Goal: Task Accomplishment & Management: Use online tool/utility

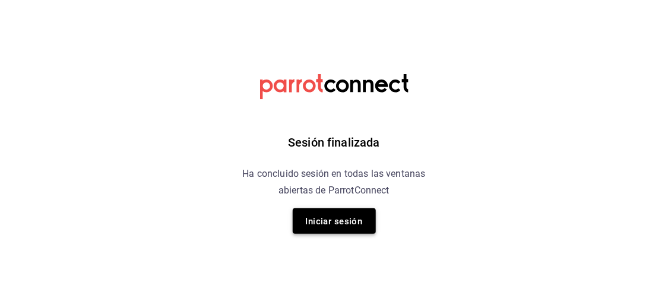
click at [338, 216] on font "Iniciar sesión" at bounding box center [334, 221] width 57 height 11
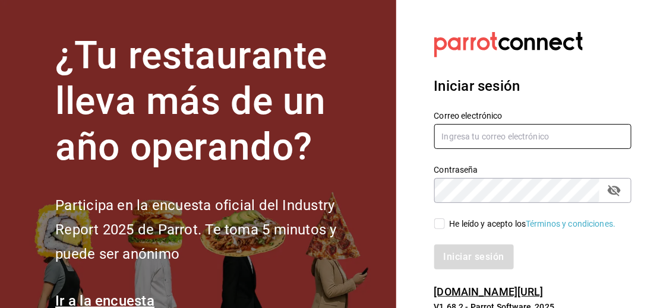
click at [498, 144] on input "text" at bounding box center [533, 136] width 198 height 25
type input "multiuser@sushiexpress.com"
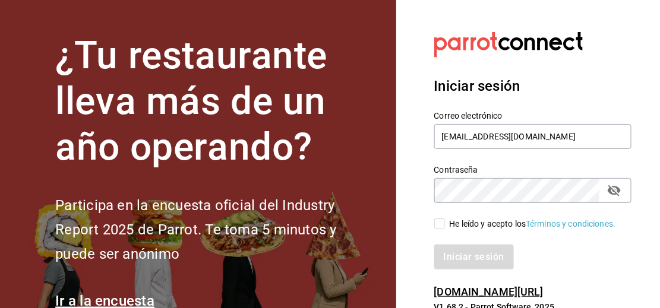
click at [440, 221] on input "He leído y acepto los Términos y condiciones." at bounding box center [439, 224] width 11 height 11
checkbox input "true"
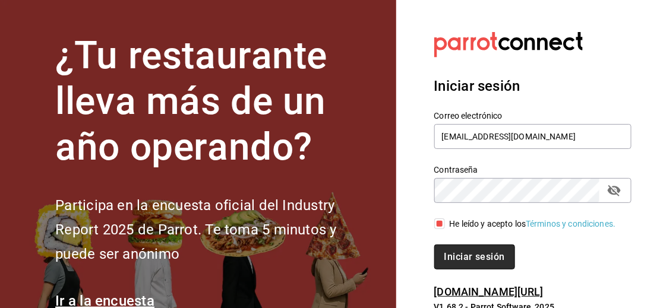
click at [454, 245] on button "Iniciar sesión" at bounding box center [474, 257] width 81 height 25
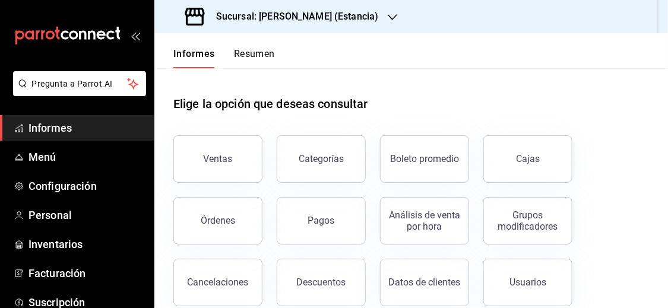
click at [332, 6] on div "Sucursal: Genki Poke (Estancia)" at bounding box center [283, 16] width 238 height 33
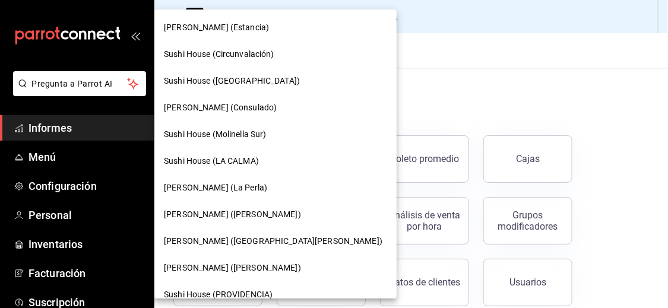
click at [252, 290] on font "Sushi House (PROVIDENCIA)" at bounding box center [218, 295] width 109 height 10
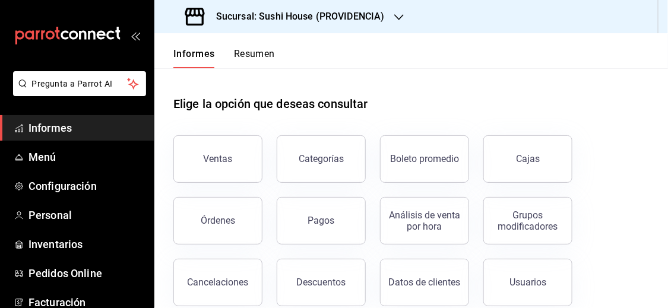
scroll to position [169, 0]
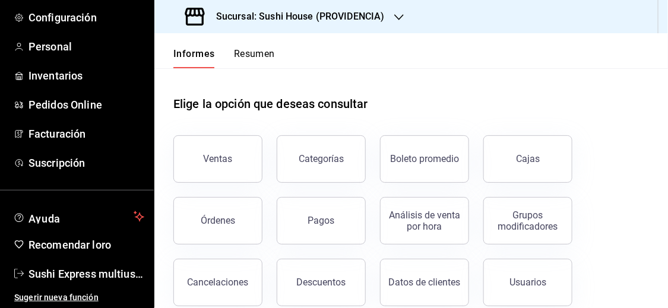
drag, startPoint x: 511, startPoint y: 160, endPoint x: 430, endPoint y: 144, distance: 82.9
click at [511, 160] on button "Cajas" at bounding box center [528, 159] width 89 height 48
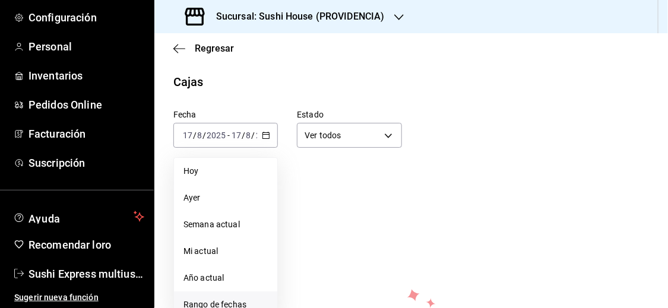
click at [216, 300] on font "Rango de fechas" at bounding box center [215, 305] width 63 height 10
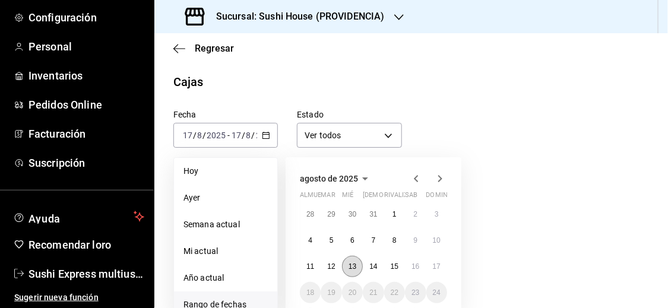
click at [352, 271] on button "13" at bounding box center [352, 266] width 21 height 21
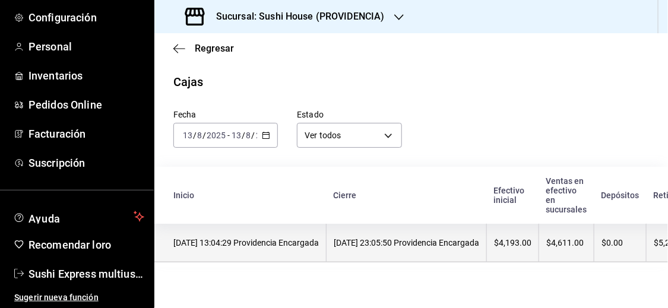
click at [285, 250] on th "13/08/2025 13:04:29 Providencia Encargada" at bounding box center [240, 243] width 172 height 39
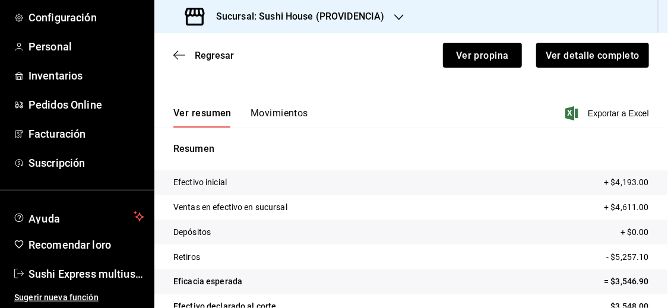
scroll to position [130, 0]
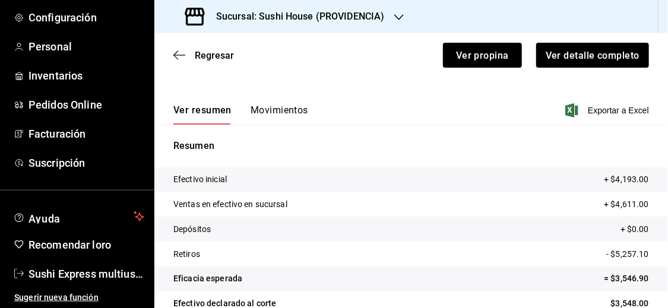
click at [294, 110] on font "Movimientos" at bounding box center [280, 110] width 58 height 11
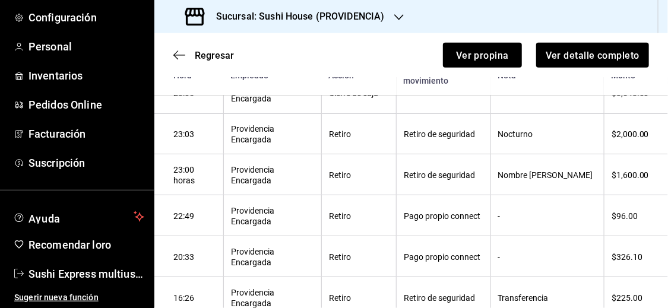
scroll to position [223, 0]
